Goal: Information Seeking & Learning: Understand process/instructions

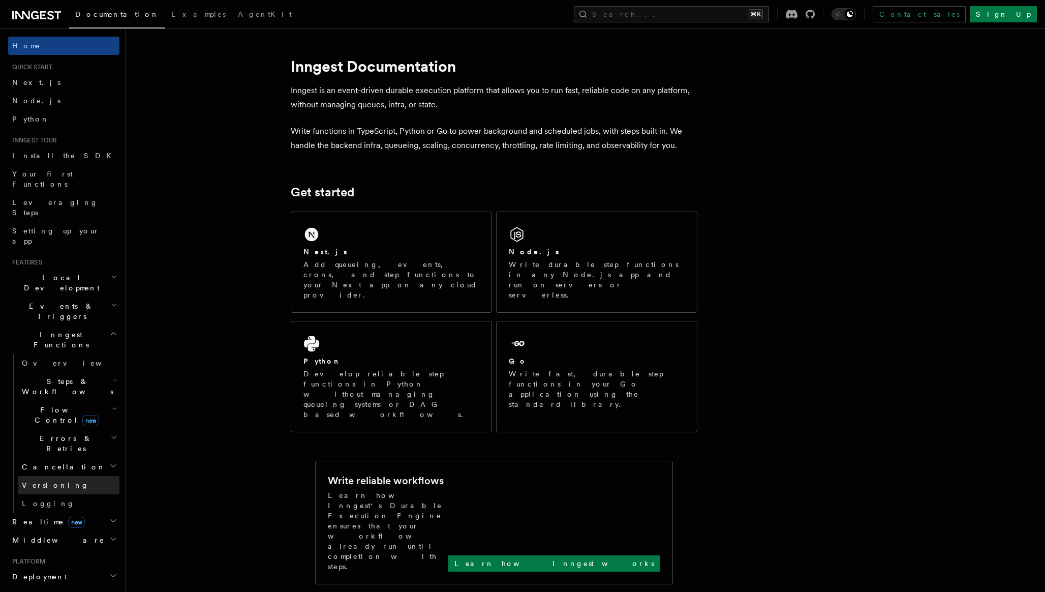
scroll to position [19, 0]
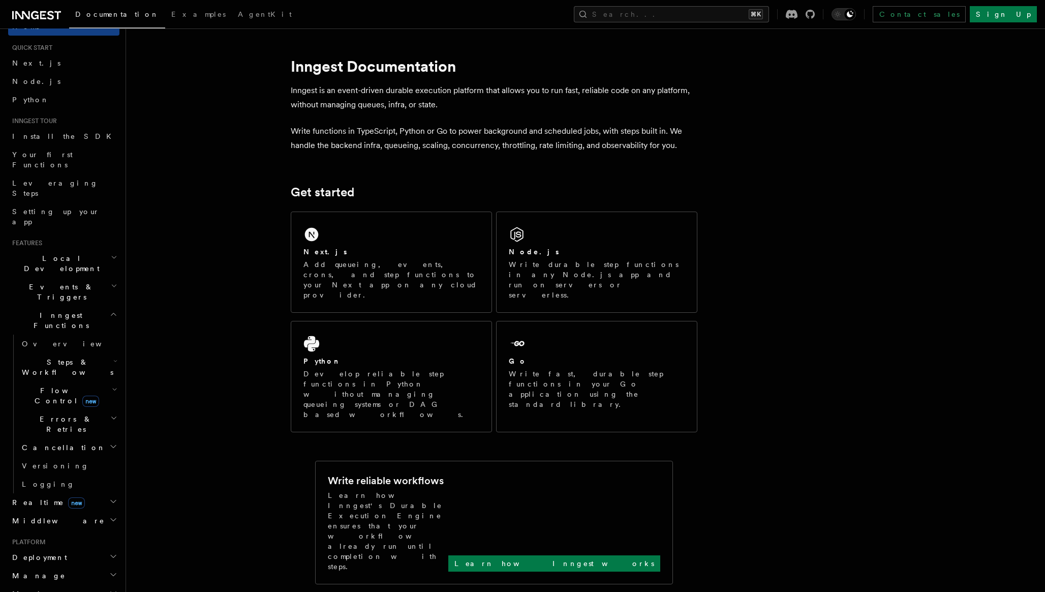
click at [59, 357] on span "Steps & Workflows" at bounding box center [66, 367] width 96 height 20
click at [63, 381] on link "Overview" at bounding box center [73, 390] width 92 height 18
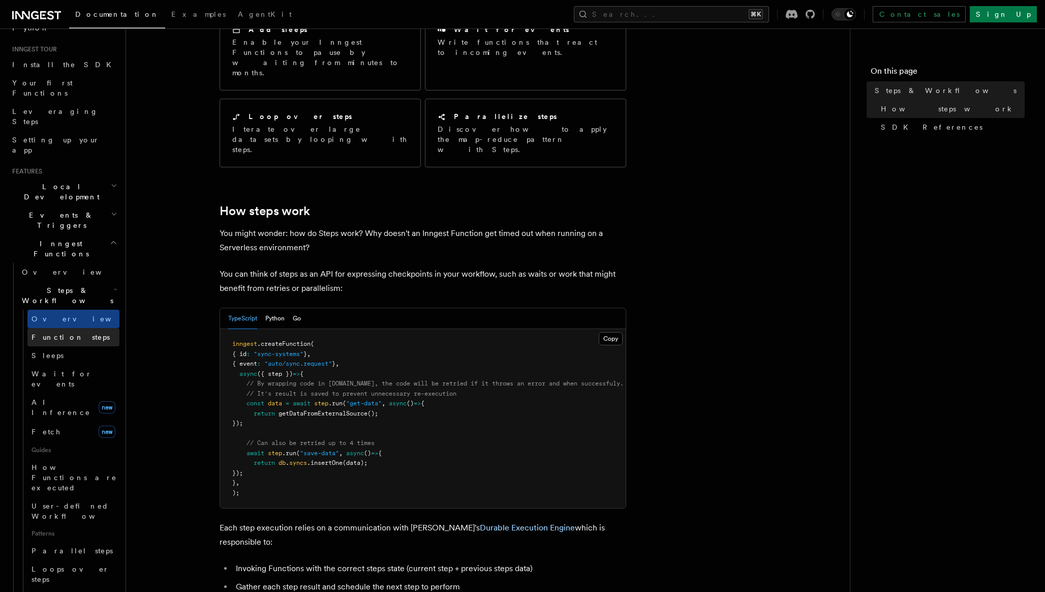
scroll to position [89, 0]
click at [75, 334] on span "Function steps" at bounding box center [71, 338] width 78 height 8
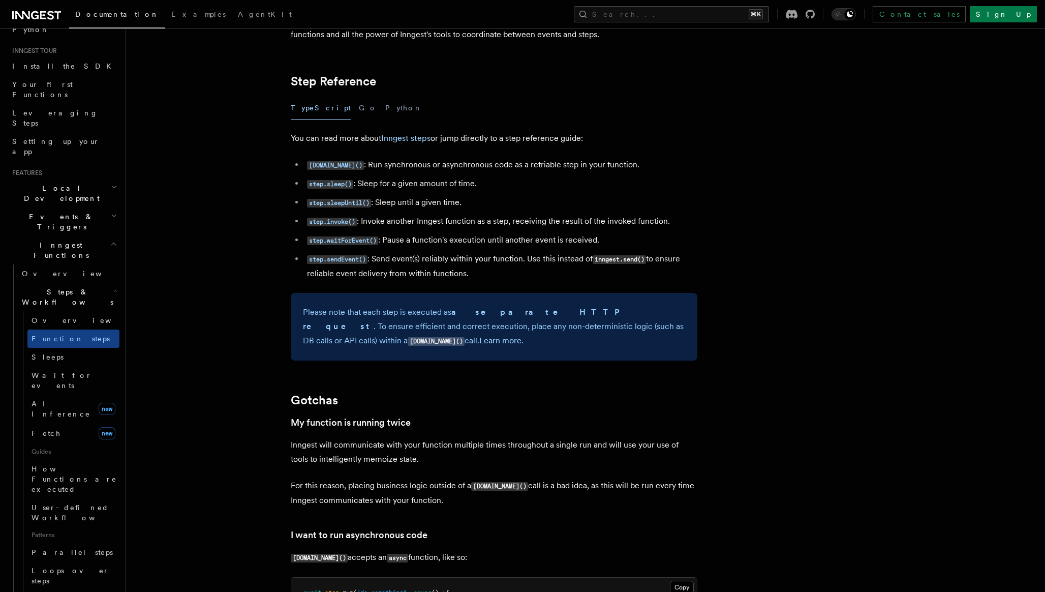
scroll to position [1886, 0]
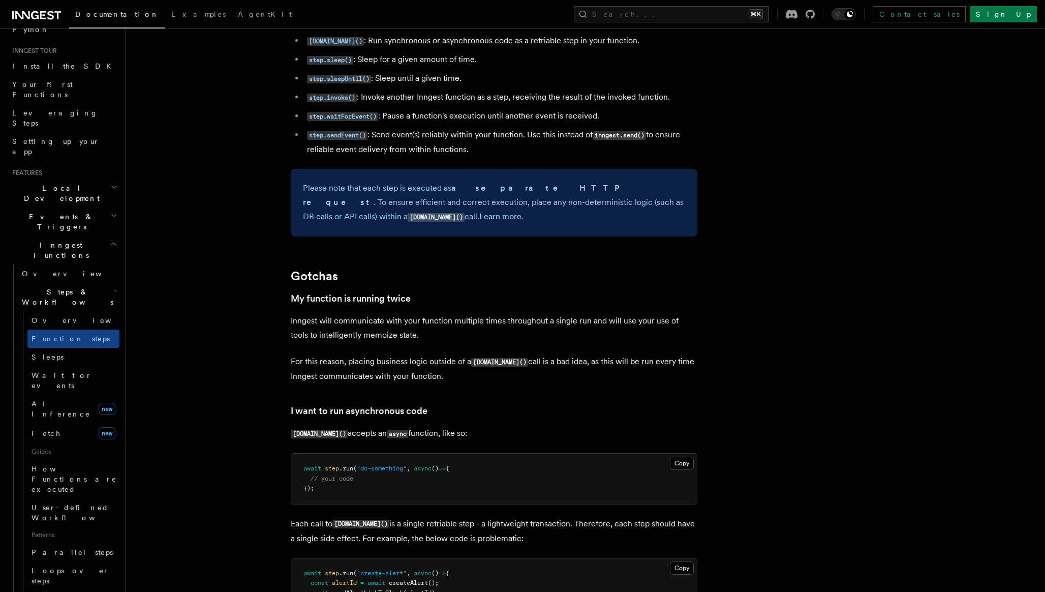
click at [263, 331] on article "Features Inngest Functions Steps & Workflows Multi-Step Functions Use Inngest's…" at bounding box center [558, 84] width 833 height 3853
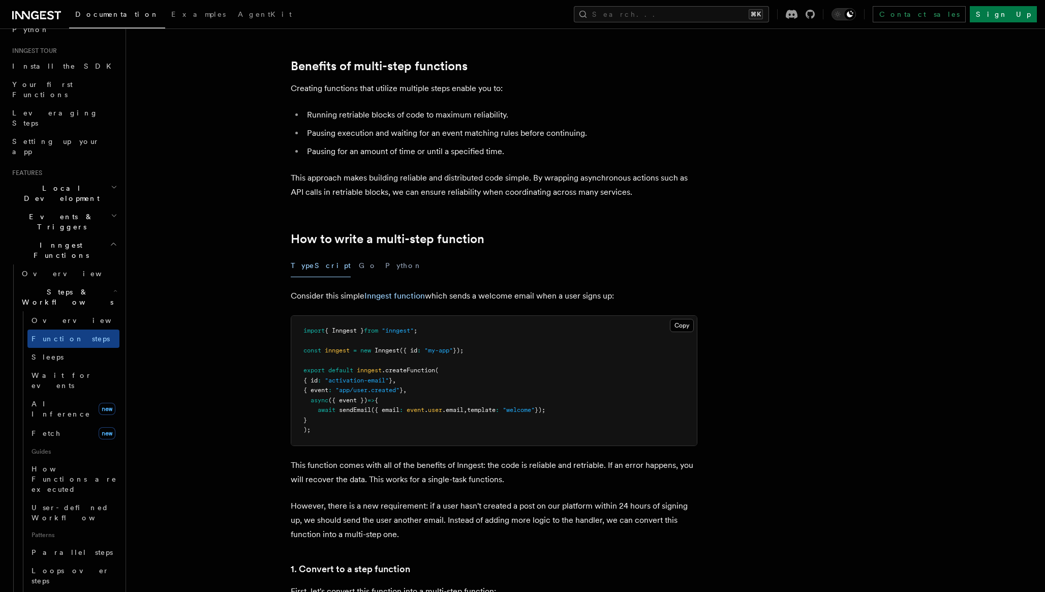
scroll to position [1729, 0]
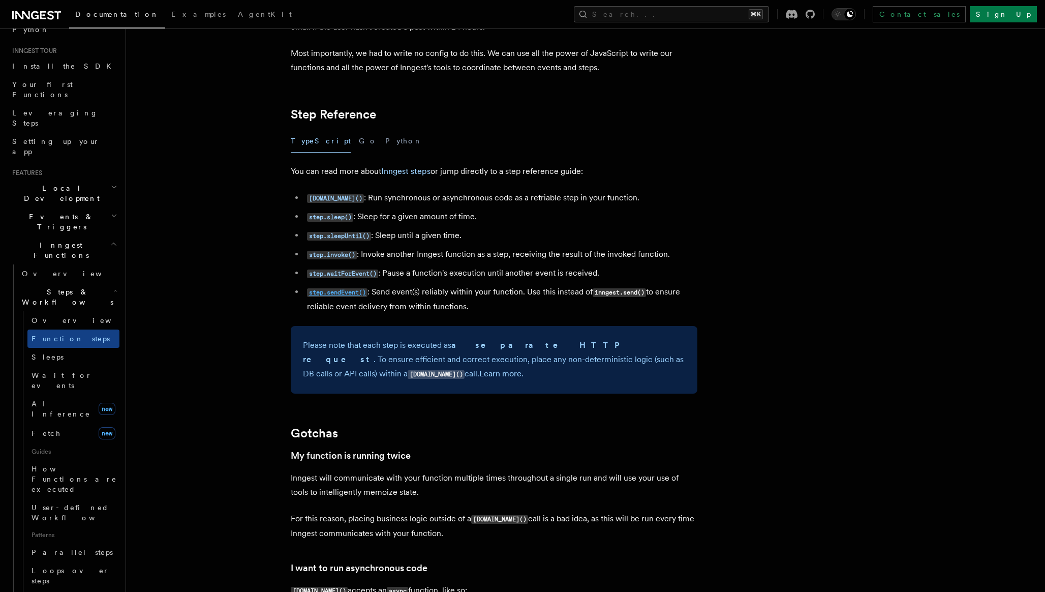
click at [345, 297] on code "step.sendEvent()" at bounding box center [337, 292] width 60 height 9
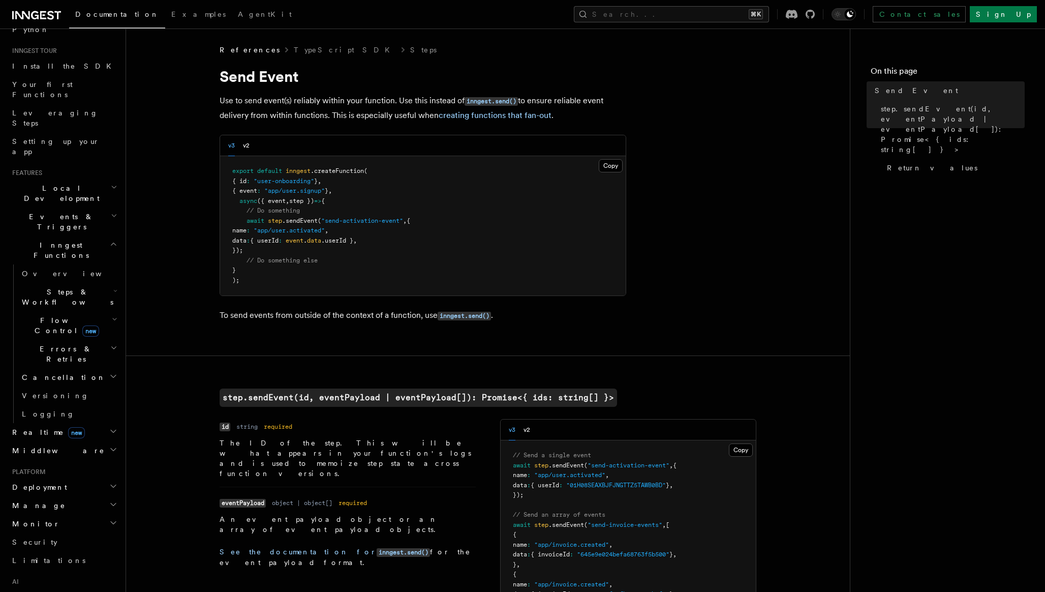
click at [99, 311] on h2 "Flow Control new" at bounding box center [69, 325] width 102 height 28
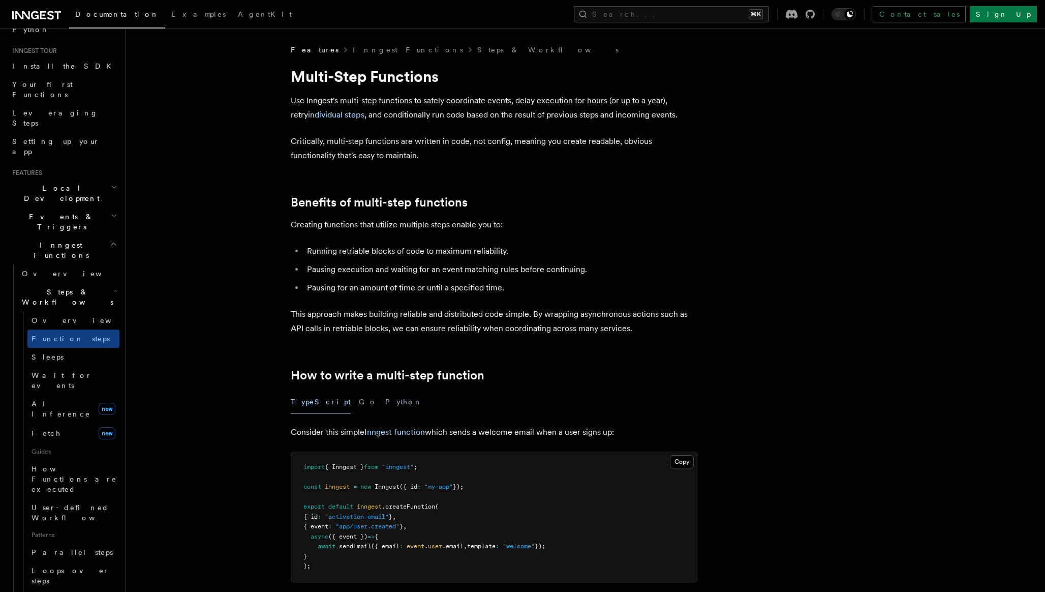
scroll to position [1729, 0]
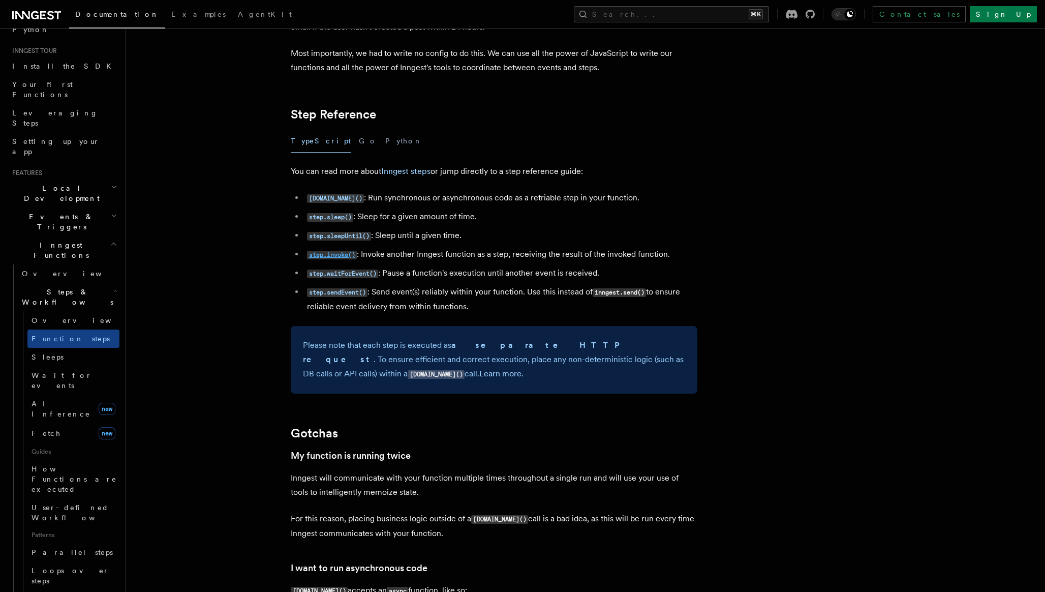
click at [320, 257] on code "step.invoke()" at bounding box center [332, 255] width 50 height 9
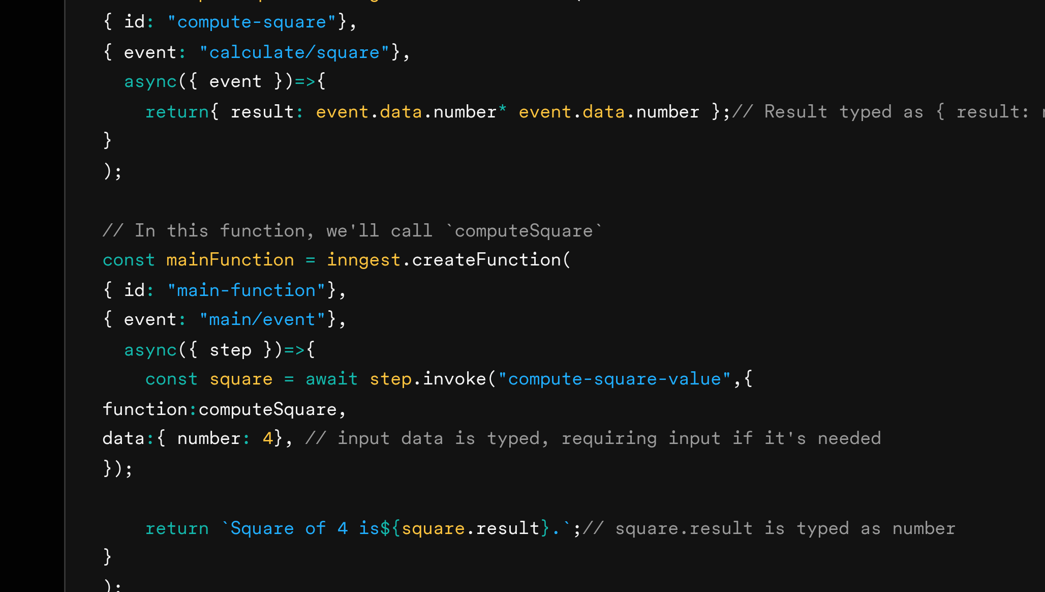
drag, startPoint x: 277, startPoint y: 324, endPoint x: 324, endPoint y: 321, distance: 46.9
click at [324, 321] on span "data : { number : 4 } , // input data is typed, requiring input if it's needed" at bounding box center [362, 323] width 260 height 7
drag, startPoint x: 237, startPoint y: 287, endPoint x: 323, endPoint y: 287, distance: 85.4
click at [314, 287] on span "{ event : "main/event" } ," at bounding box center [273, 283] width 82 height 7
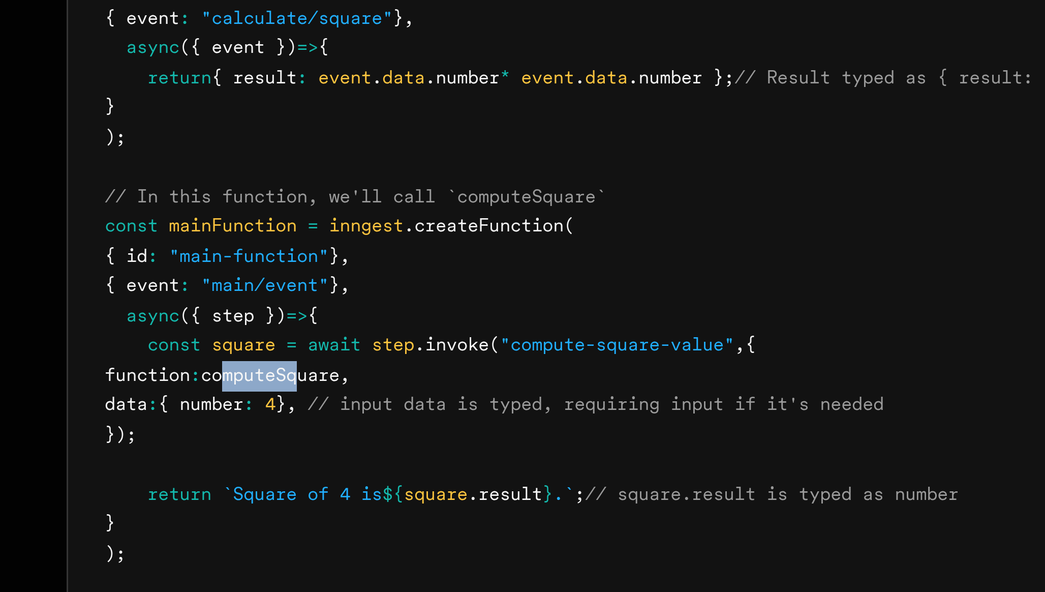
drag, startPoint x: 293, startPoint y: 316, endPoint x: 319, endPoint y: 313, distance: 26.1
click at [310, 313] on span "computeSquare" at bounding box center [287, 313] width 46 height 7
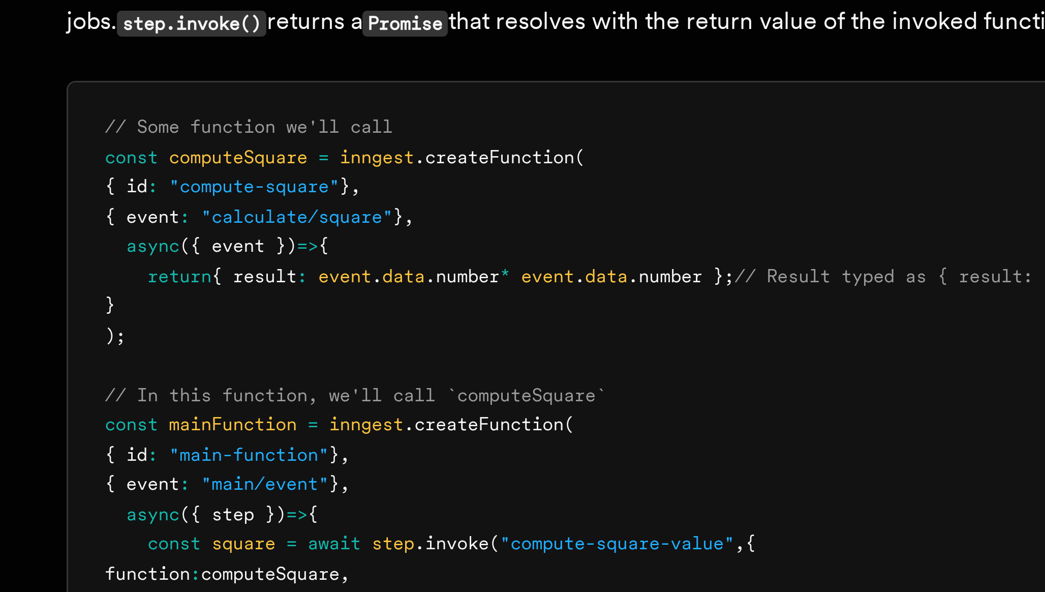
click at [321, 176] on span "inngest" at bounding box center [322, 174] width 25 height 7
drag, startPoint x: 239, startPoint y: 197, endPoint x: 346, endPoint y: 196, distance: 106.2
click at [335, 196] on span "{ event : "calculate/square" } ," at bounding box center [283, 194] width 103 height 7
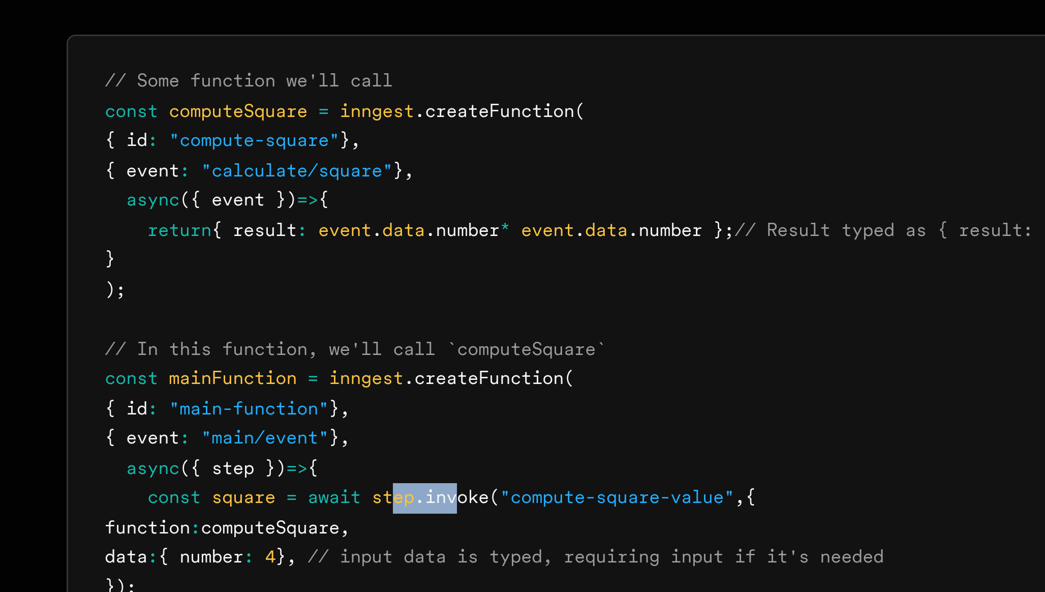
drag, startPoint x: 330, startPoint y: 306, endPoint x: 354, endPoint y: 306, distance: 23.9
click at [354, 306] on span "const square = await step .invoke ( "compute-square-value" , {" at bounding box center [340, 303] width 217 height 7
